Goal: Task Accomplishment & Management: Use online tool/utility

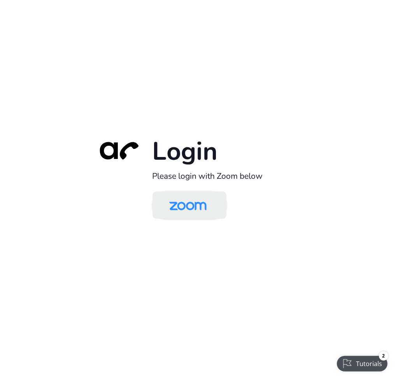
click at [197, 205] on img at bounding box center [188, 205] width 54 height 25
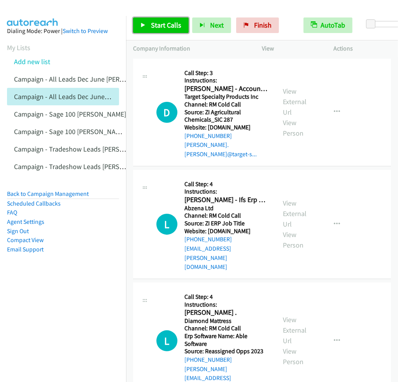
click at [173, 28] on span "Start Calls" at bounding box center [166, 25] width 30 height 9
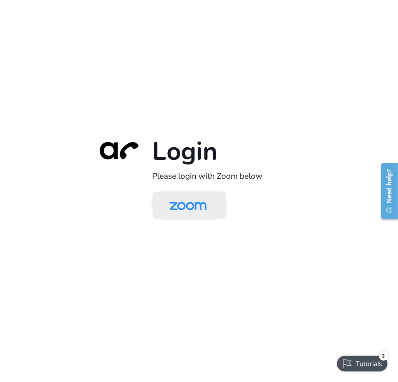
drag, startPoint x: 199, startPoint y: 206, endPoint x: 192, endPoint y: 205, distance: 7.3
click at [199, 206] on img at bounding box center [188, 205] width 54 height 25
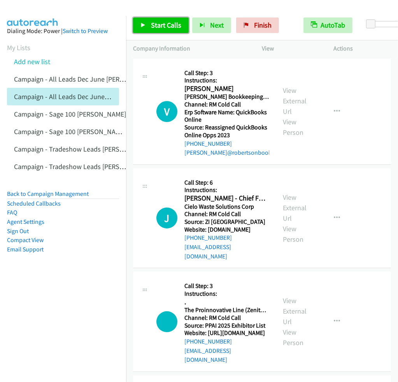
click at [159, 23] on span "Start Calls" at bounding box center [166, 25] width 30 height 9
